Goal: Register for event/course

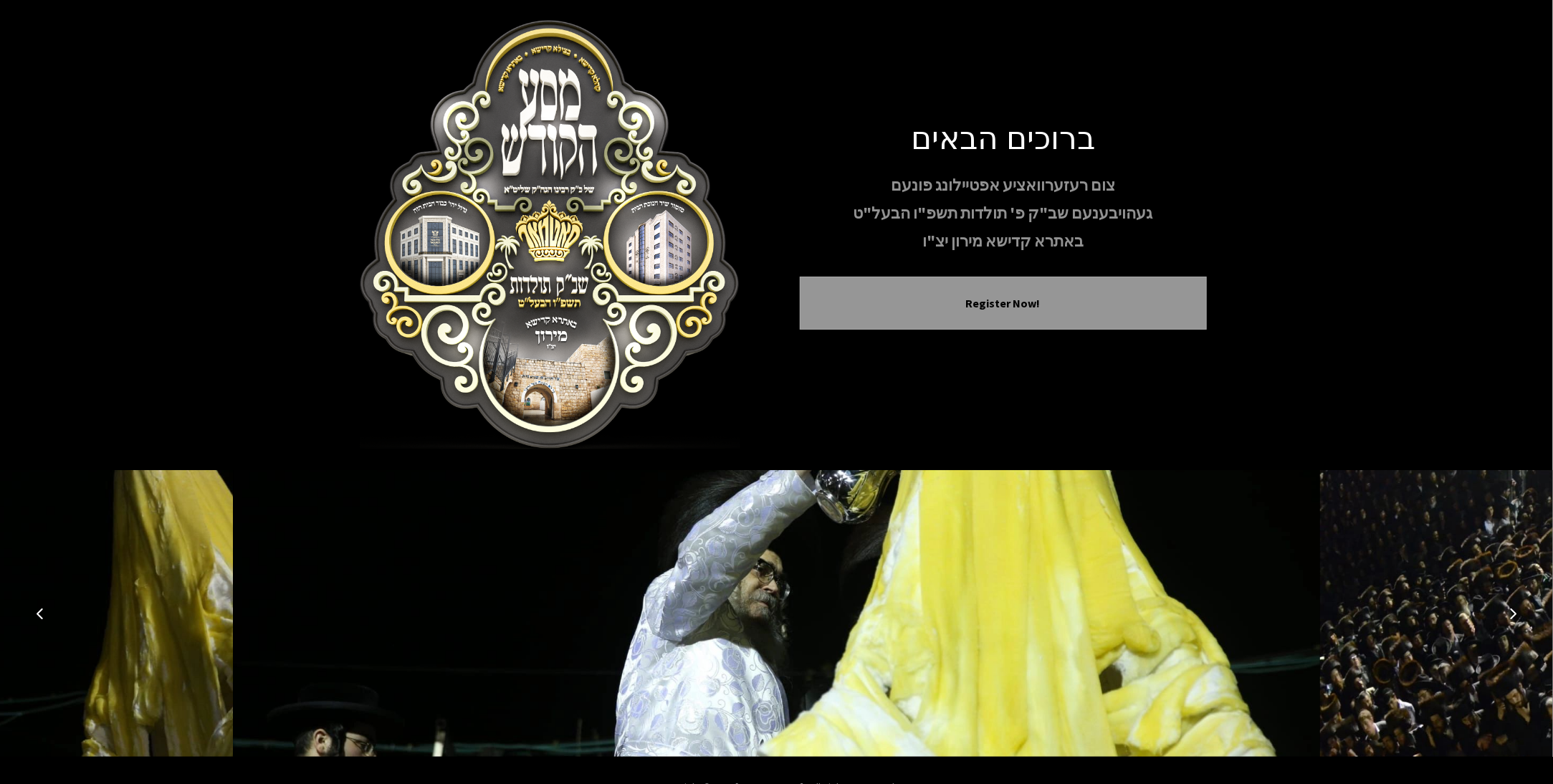
click at [1508, 612] on icon "Next image" at bounding box center [1513, 613] width 12 height 12
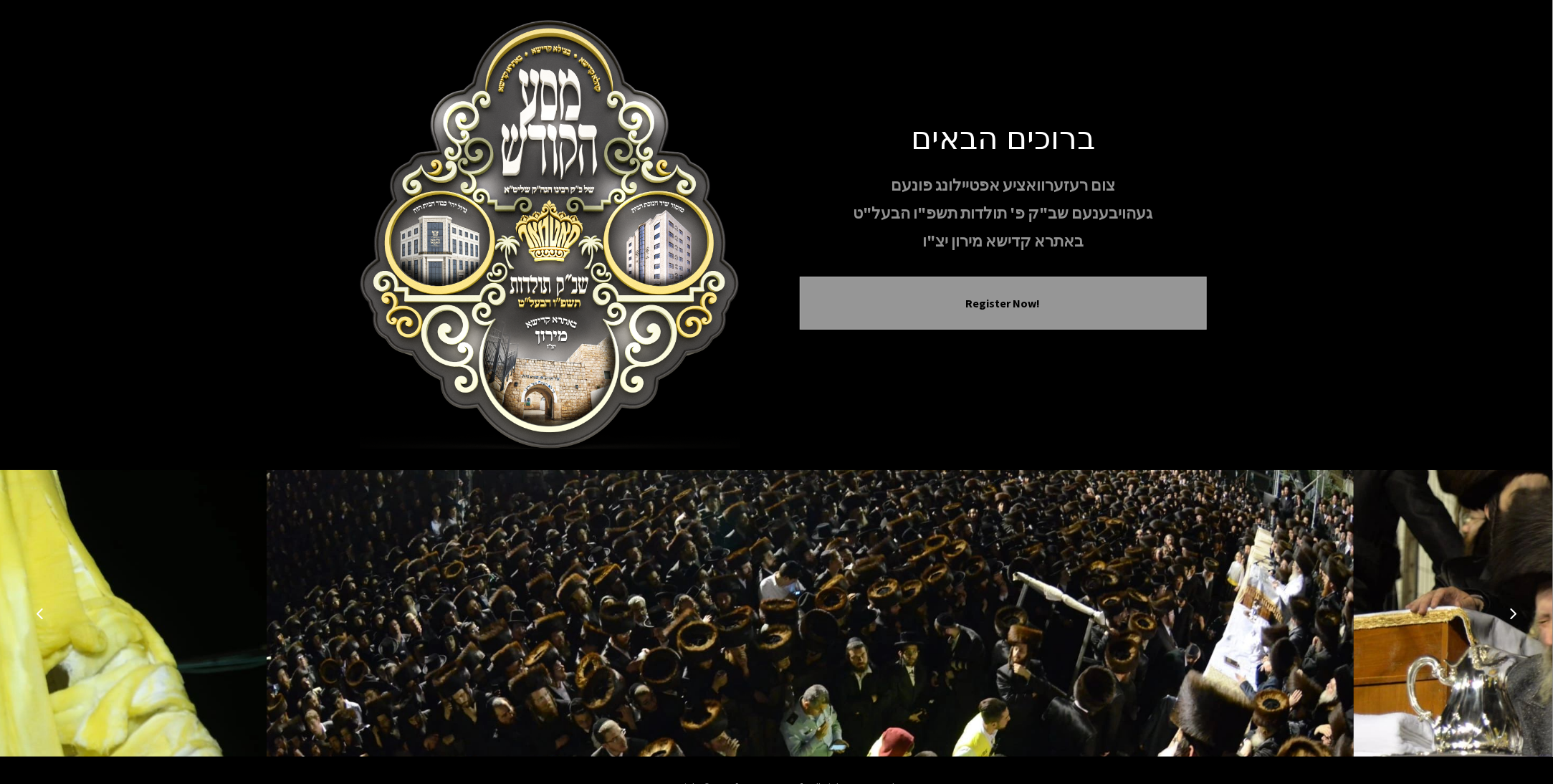
click at [1508, 612] on icon "Next image" at bounding box center [1513, 613] width 12 height 12
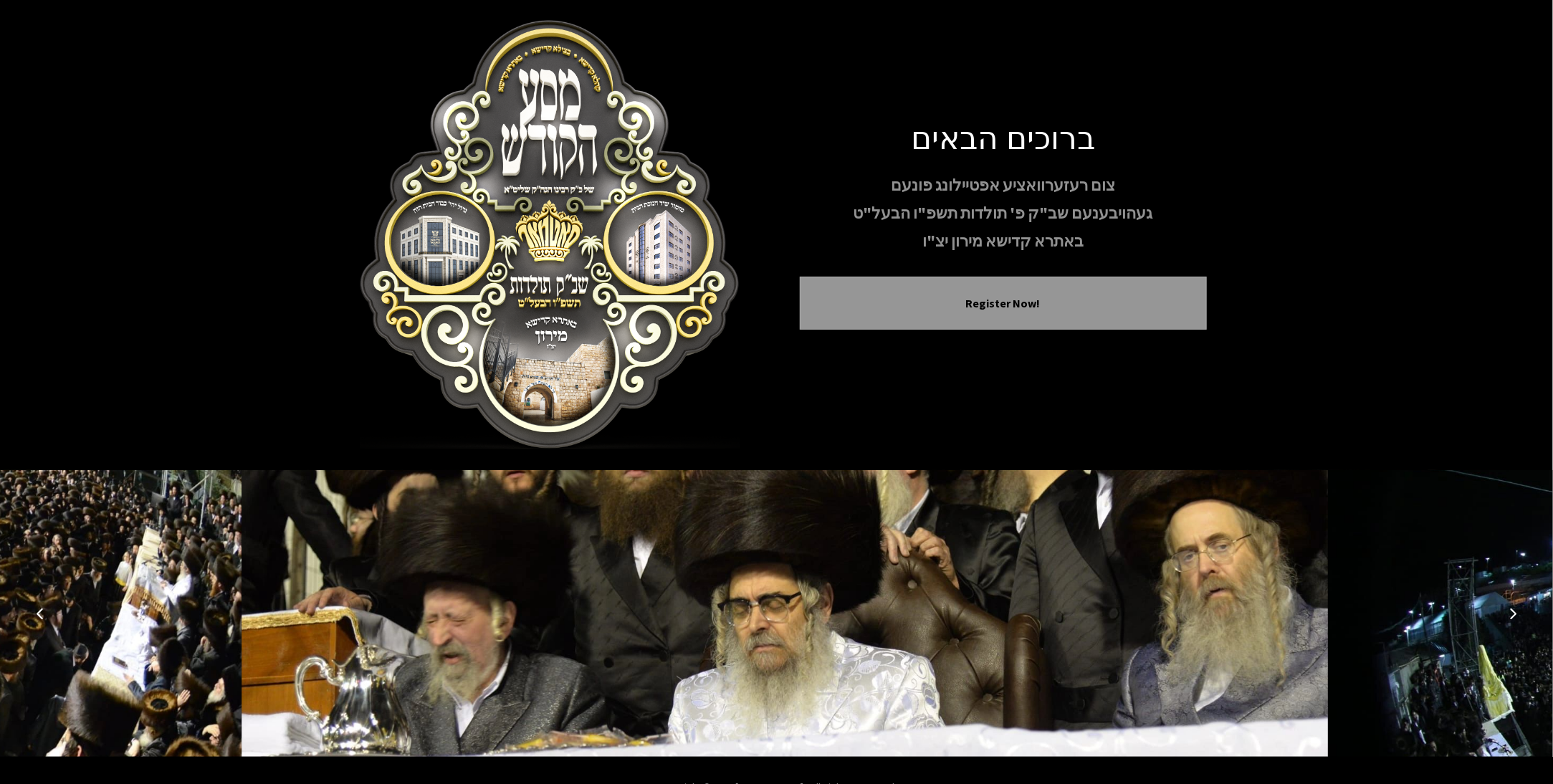
click at [1508, 612] on icon "Next image" at bounding box center [1513, 613] width 12 height 12
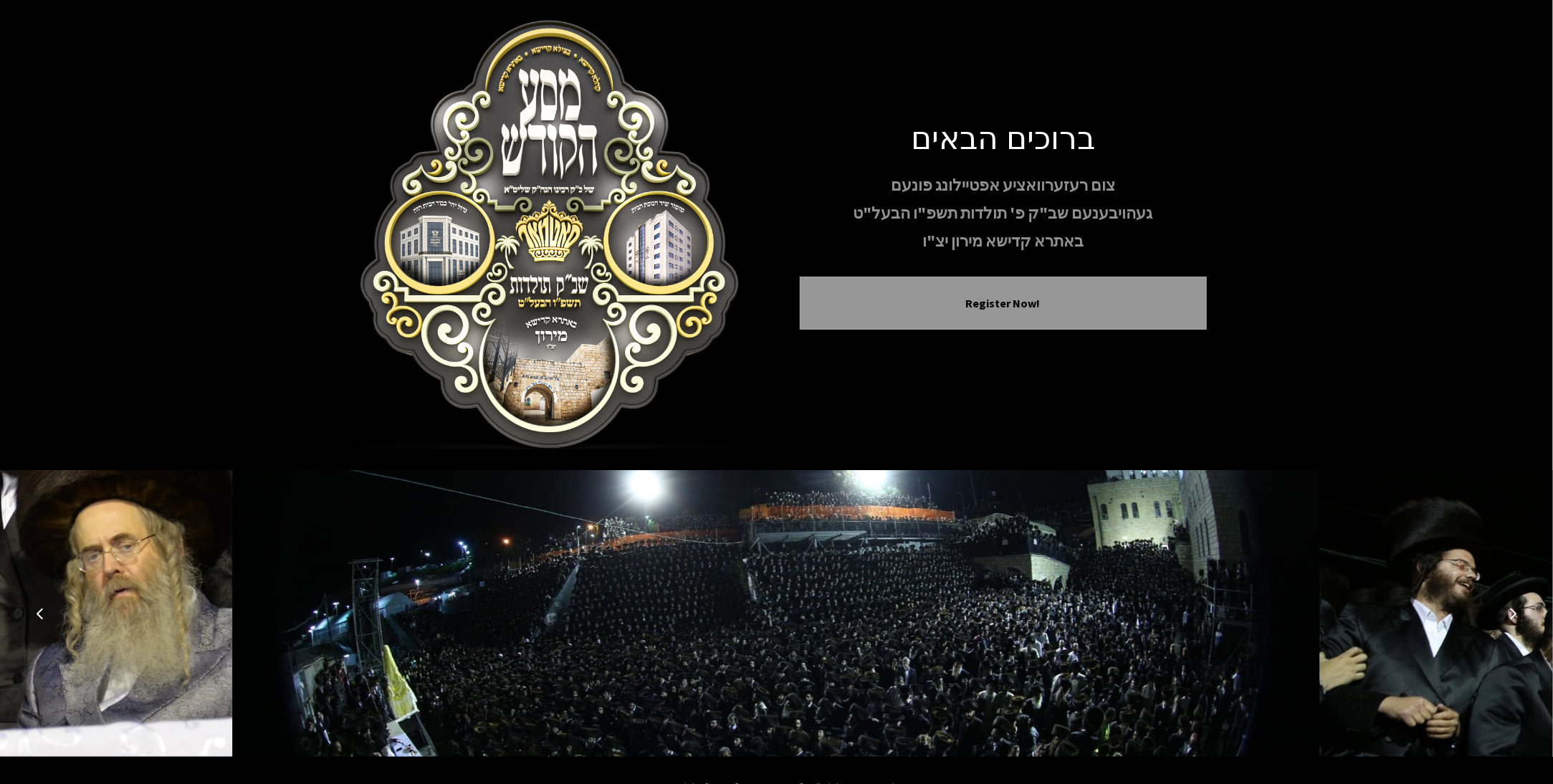
click at [1508, 612] on icon "Next image" at bounding box center [1513, 613] width 12 height 12
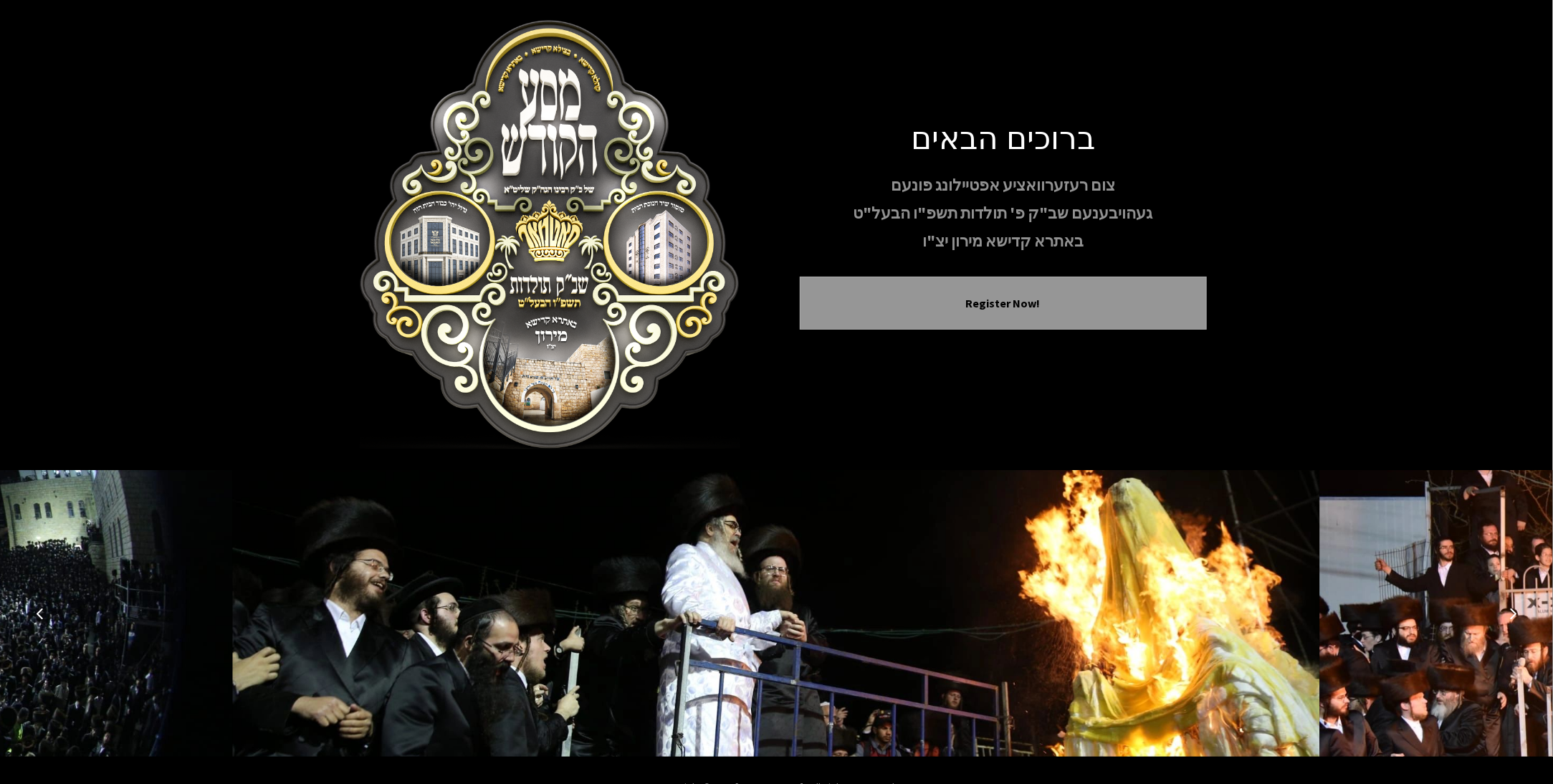
click at [1508, 612] on icon "Next image" at bounding box center [1513, 613] width 12 height 12
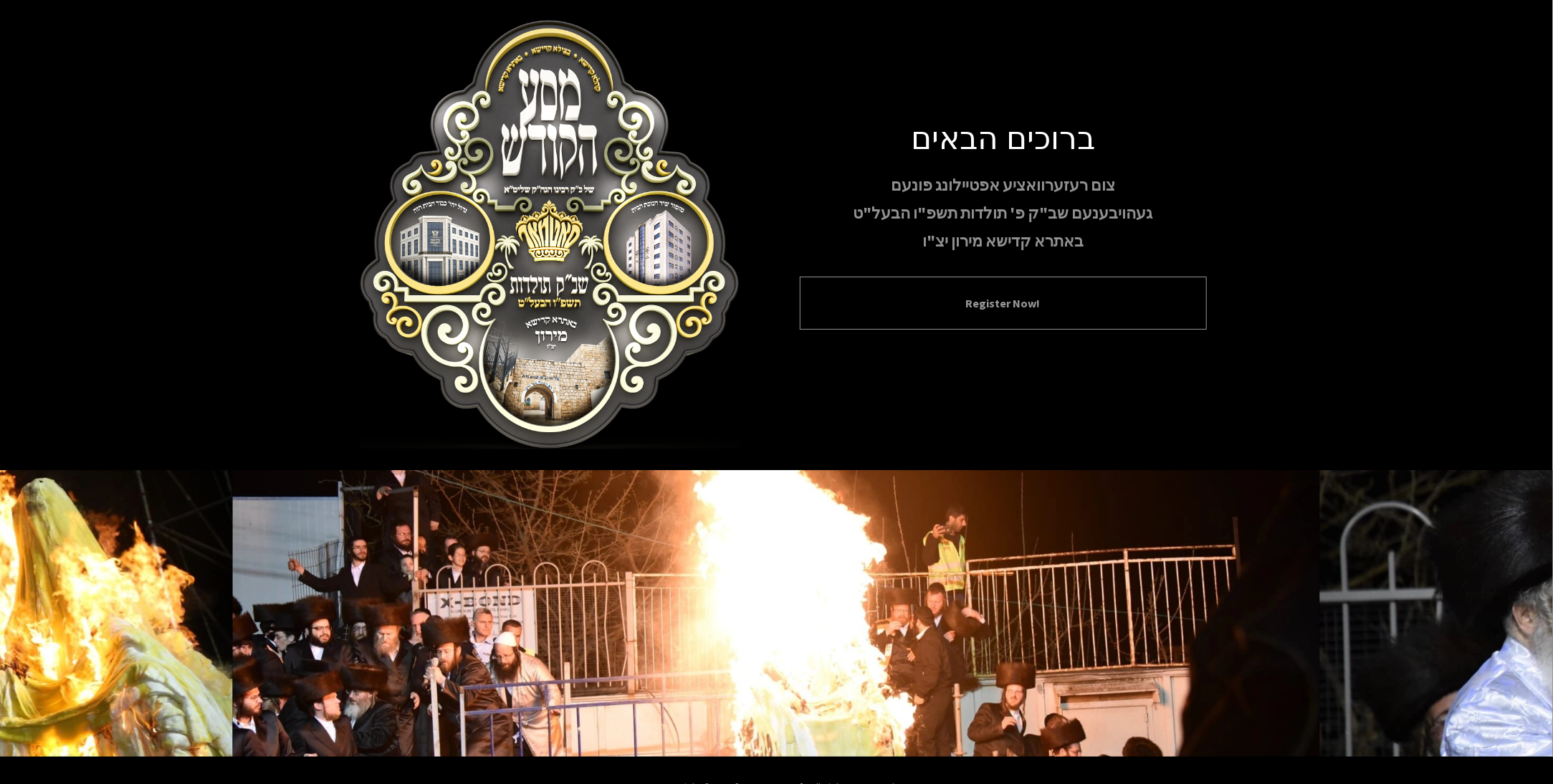
click at [993, 308] on button "Register Now!" at bounding box center [1003, 303] width 371 height 18
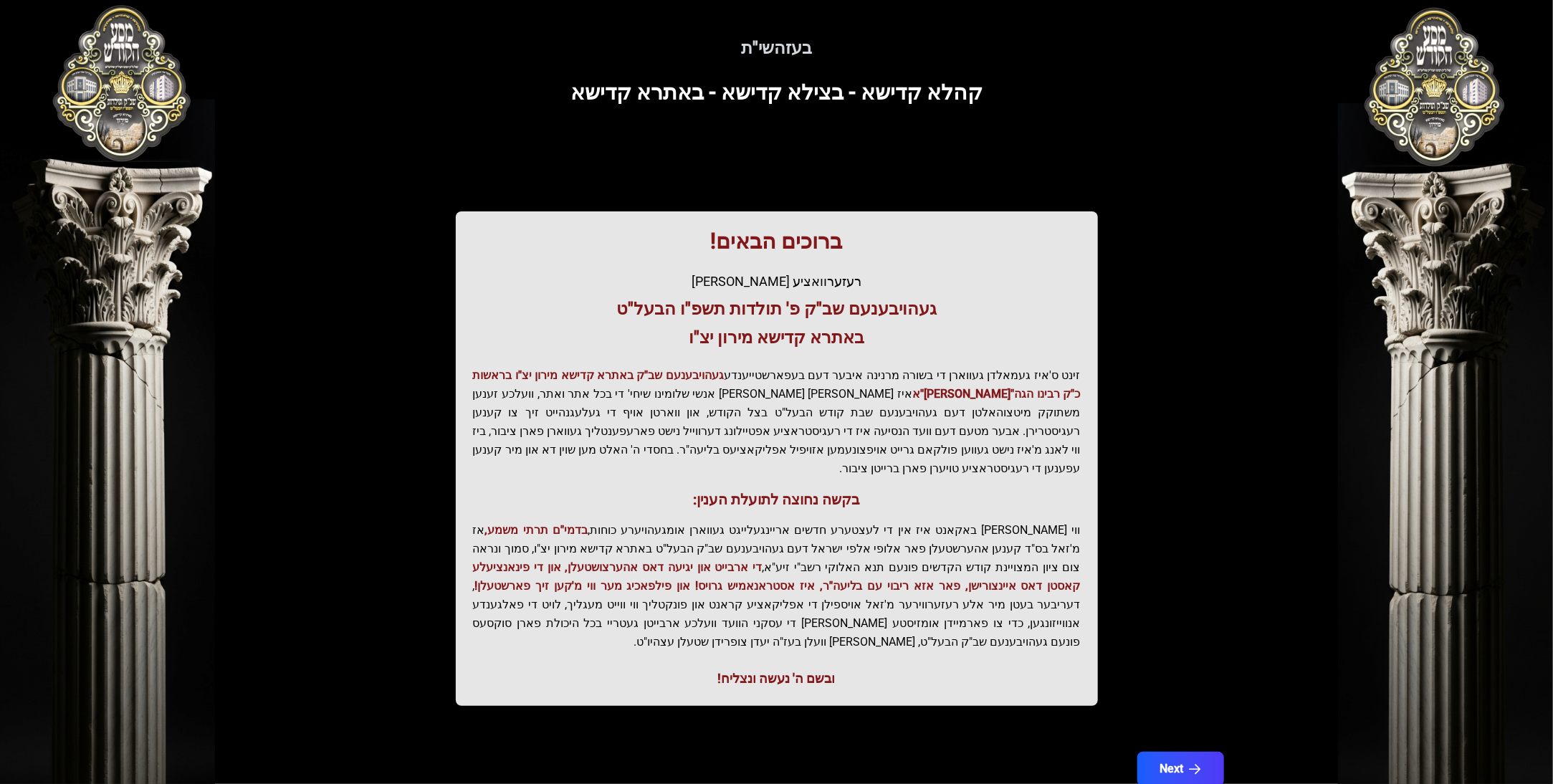
scroll to position [46, 0]
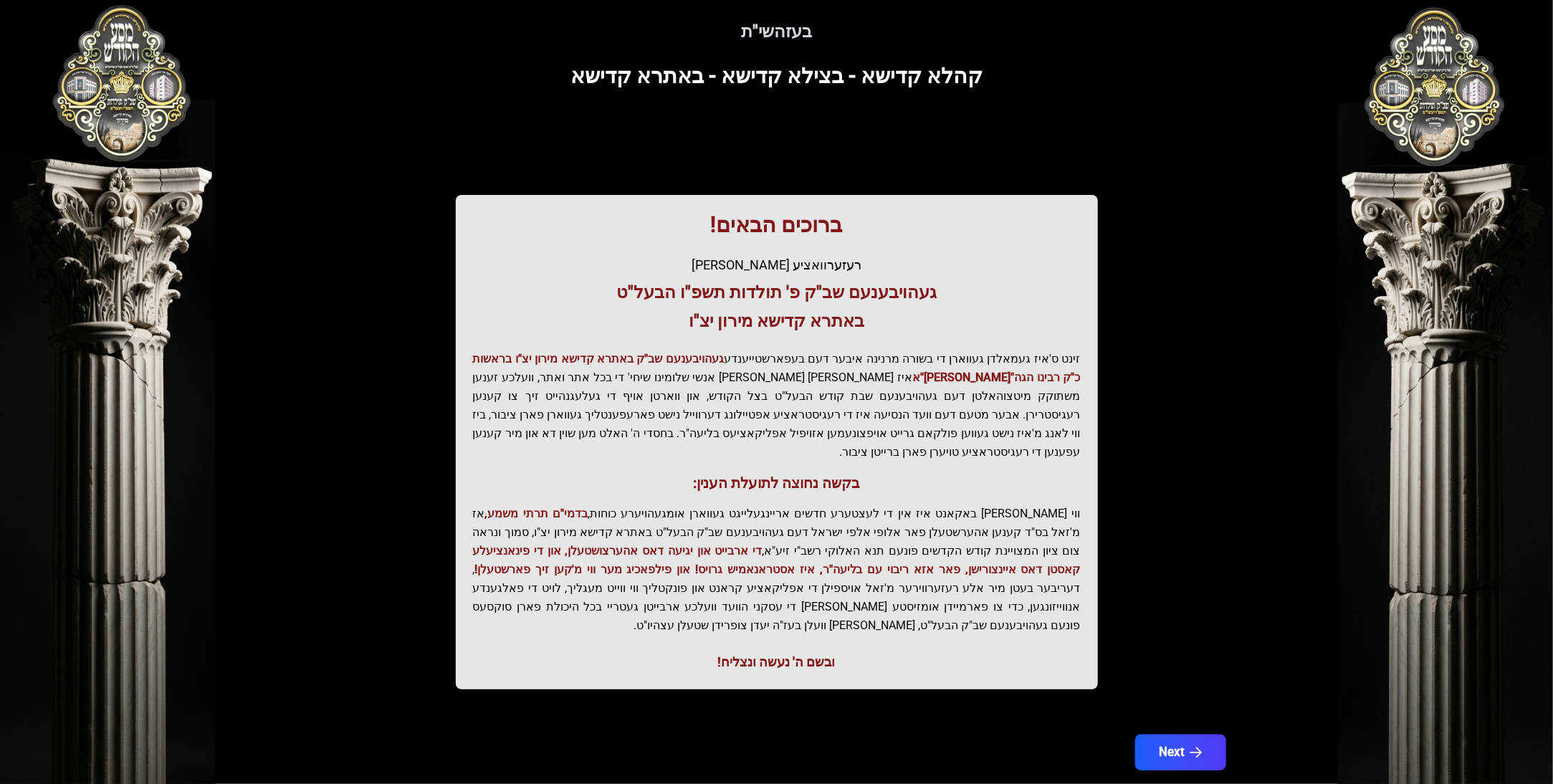
click at [1157, 735] on button "Next" at bounding box center [1179, 752] width 91 height 36
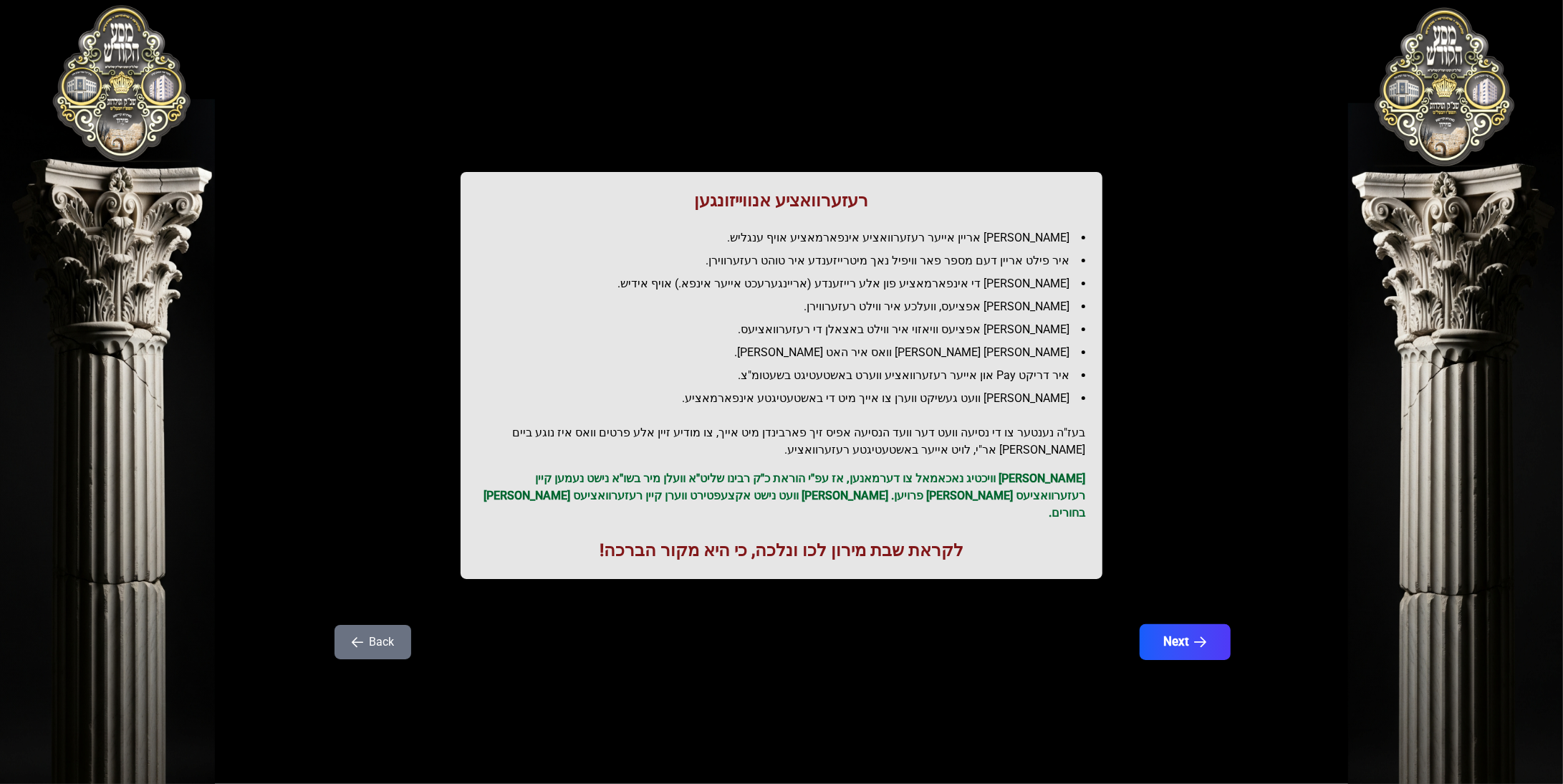
click at [1193, 624] on button "Next" at bounding box center [1185, 642] width 91 height 36
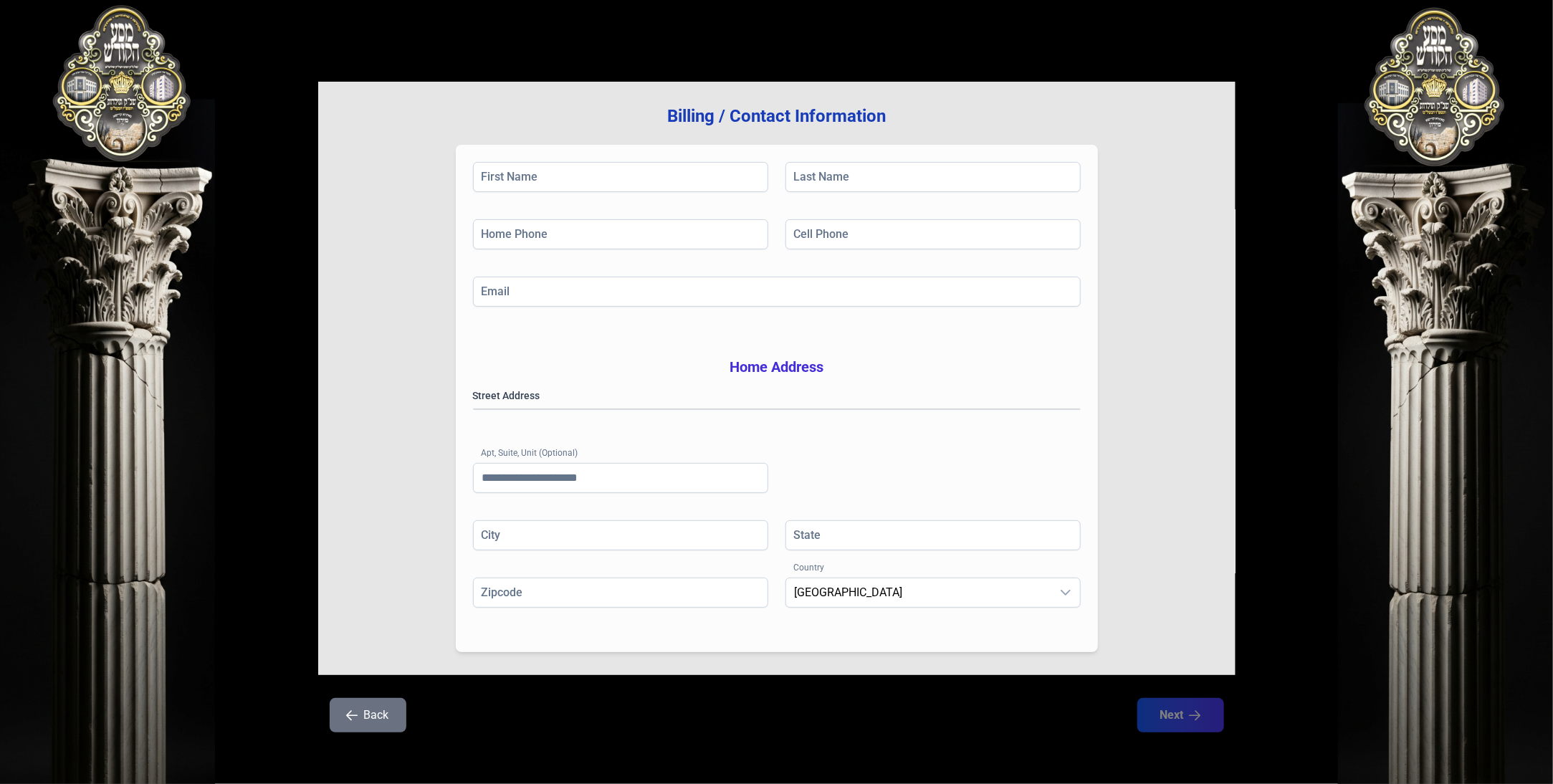
scroll to position [102, 0]
